Goal: Browse casually: Explore the website without a specific task or goal

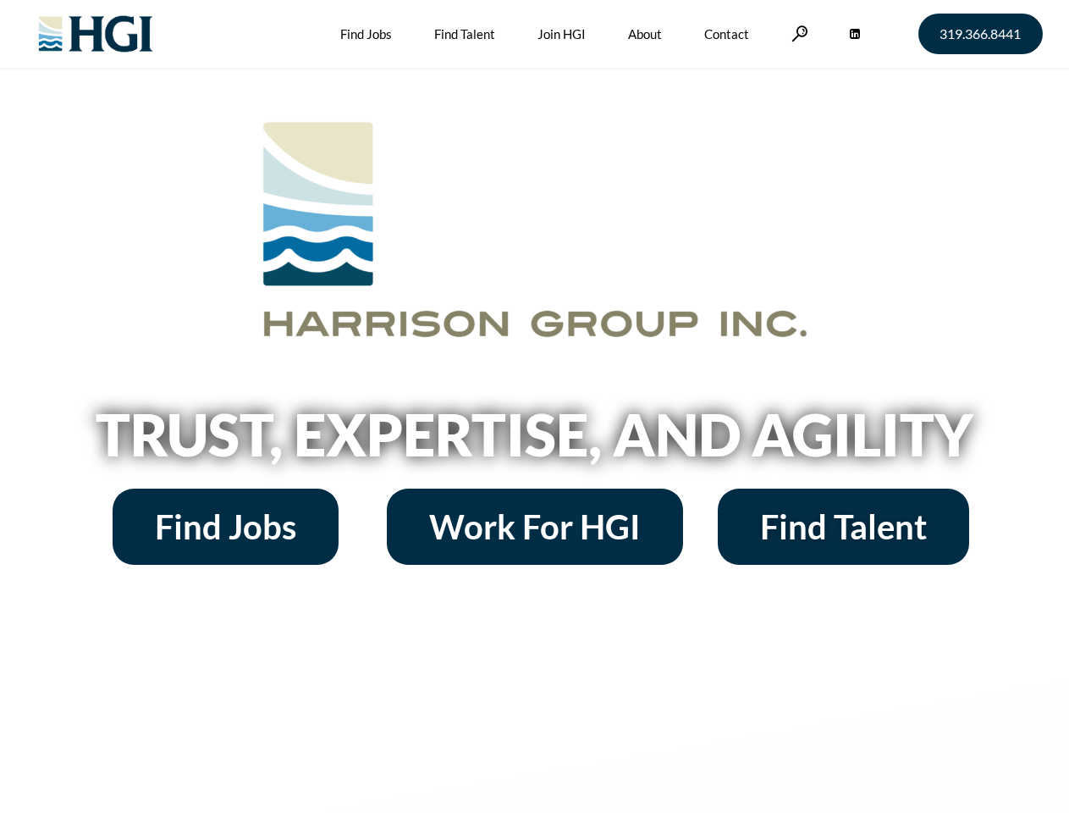
click at [534, 406] on h2 "Trust, Expertise, and Agility" at bounding box center [534, 434] width 965 height 58
click at [797, 33] on link at bounding box center [799, 33] width 17 height 16
click at [534, 440] on h2 "Trust, Expertise, and Agility" at bounding box center [534, 434] width 965 height 58
click at [534, 406] on h2 "Trust, Expertise, and Agility" at bounding box center [534, 434] width 965 height 58
click at [797, 33] on link at bounding box center [799, 33] width 17 height 16
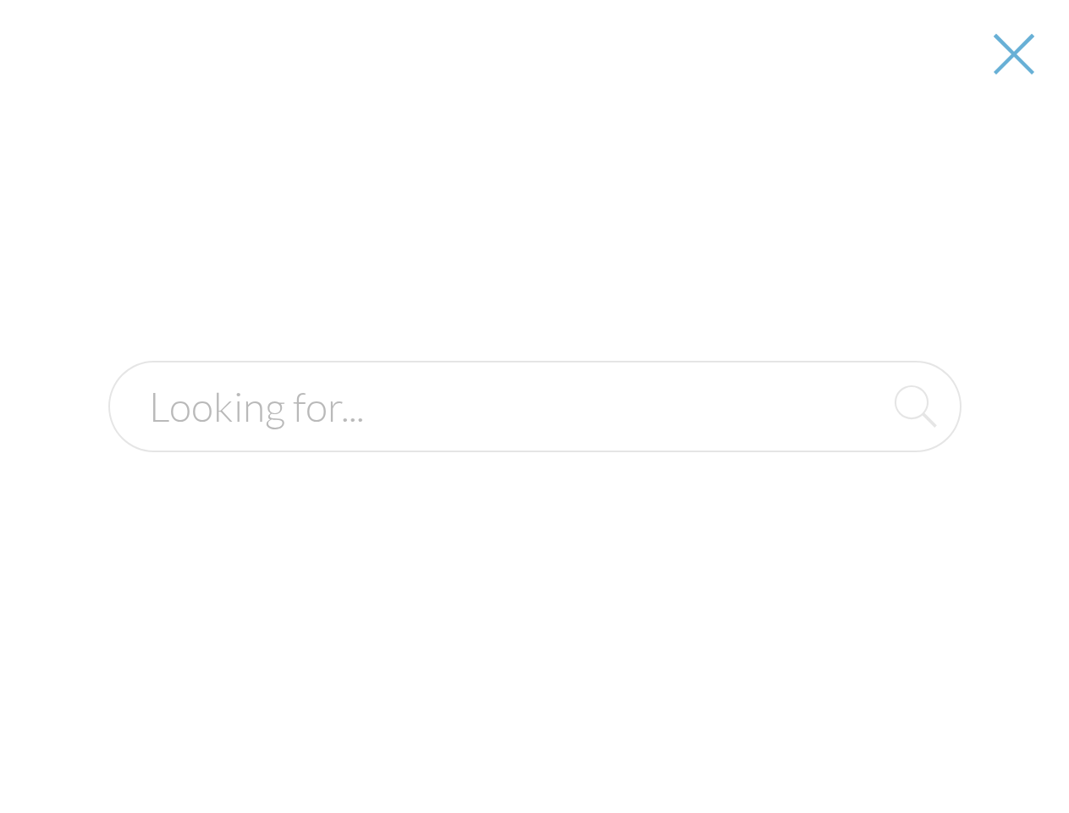
click at [534, 440] on h2 "Trust, Expertise, and Agility" at bounding box center [534, 434] width 965 height 58
